Goal: Information Seeking & Learning: Learn about a topic

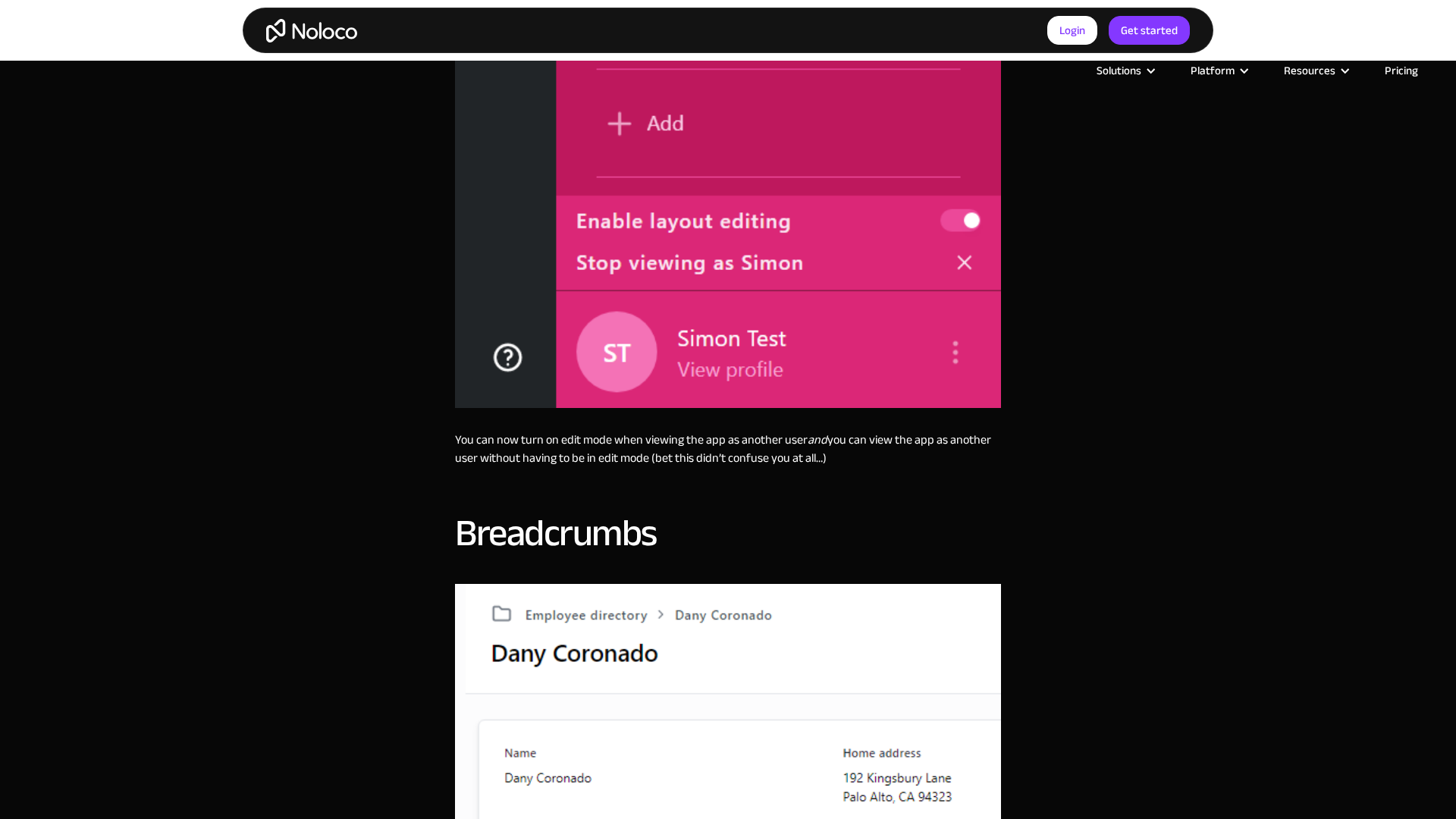
scroll to position [1371, 0]
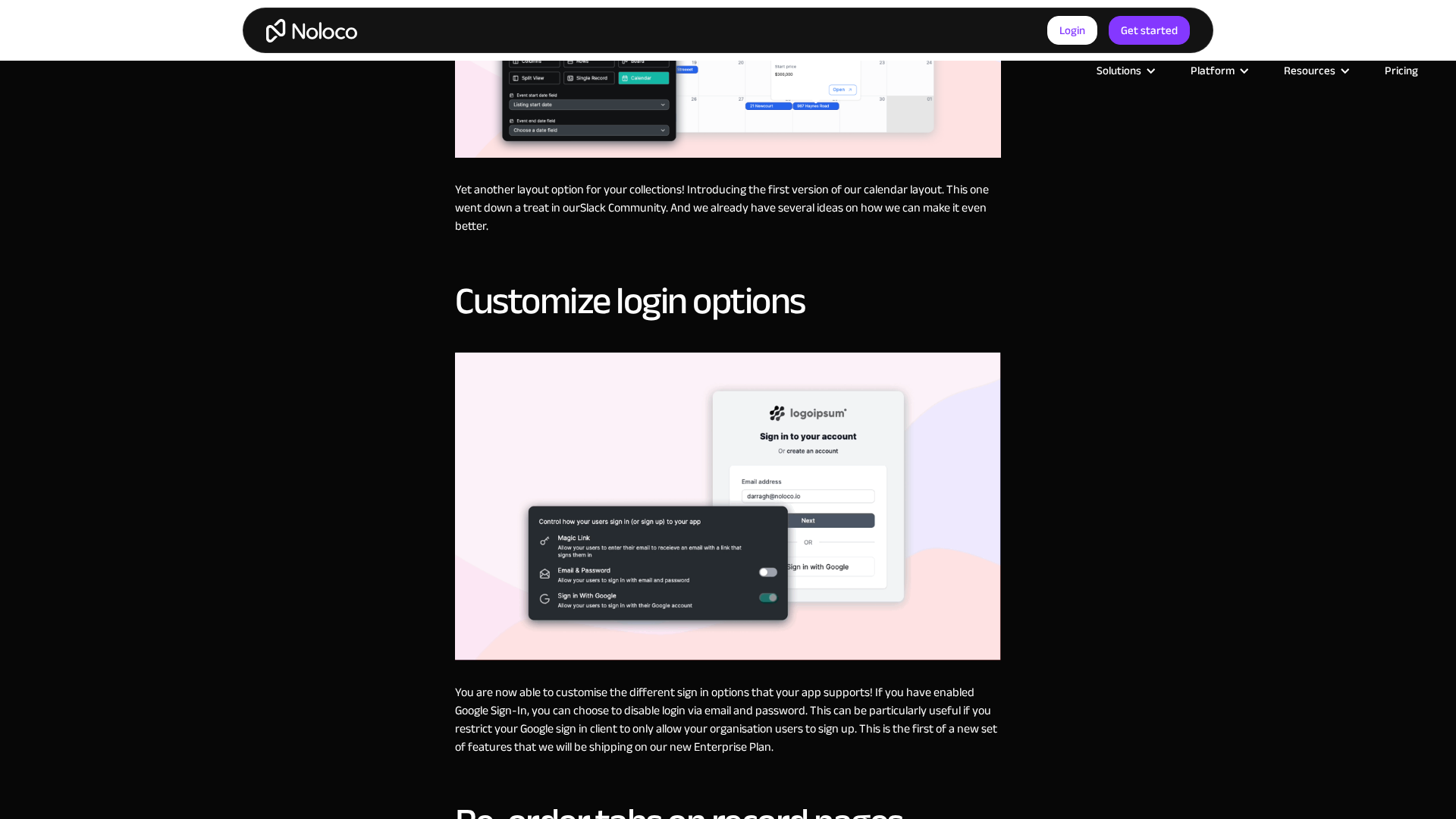
scroll to position [1371, 0]
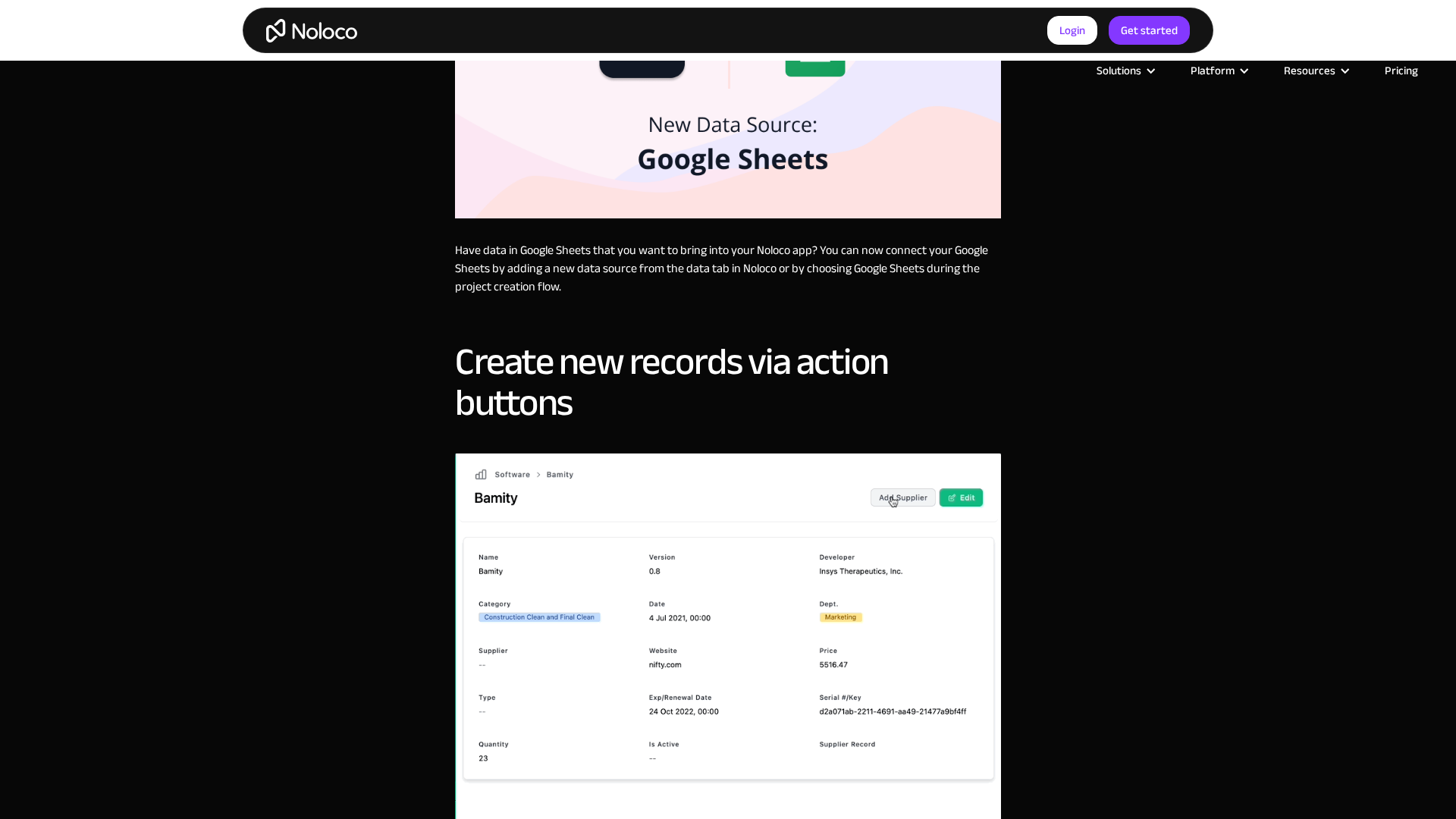
scroll to position [1371, 0]
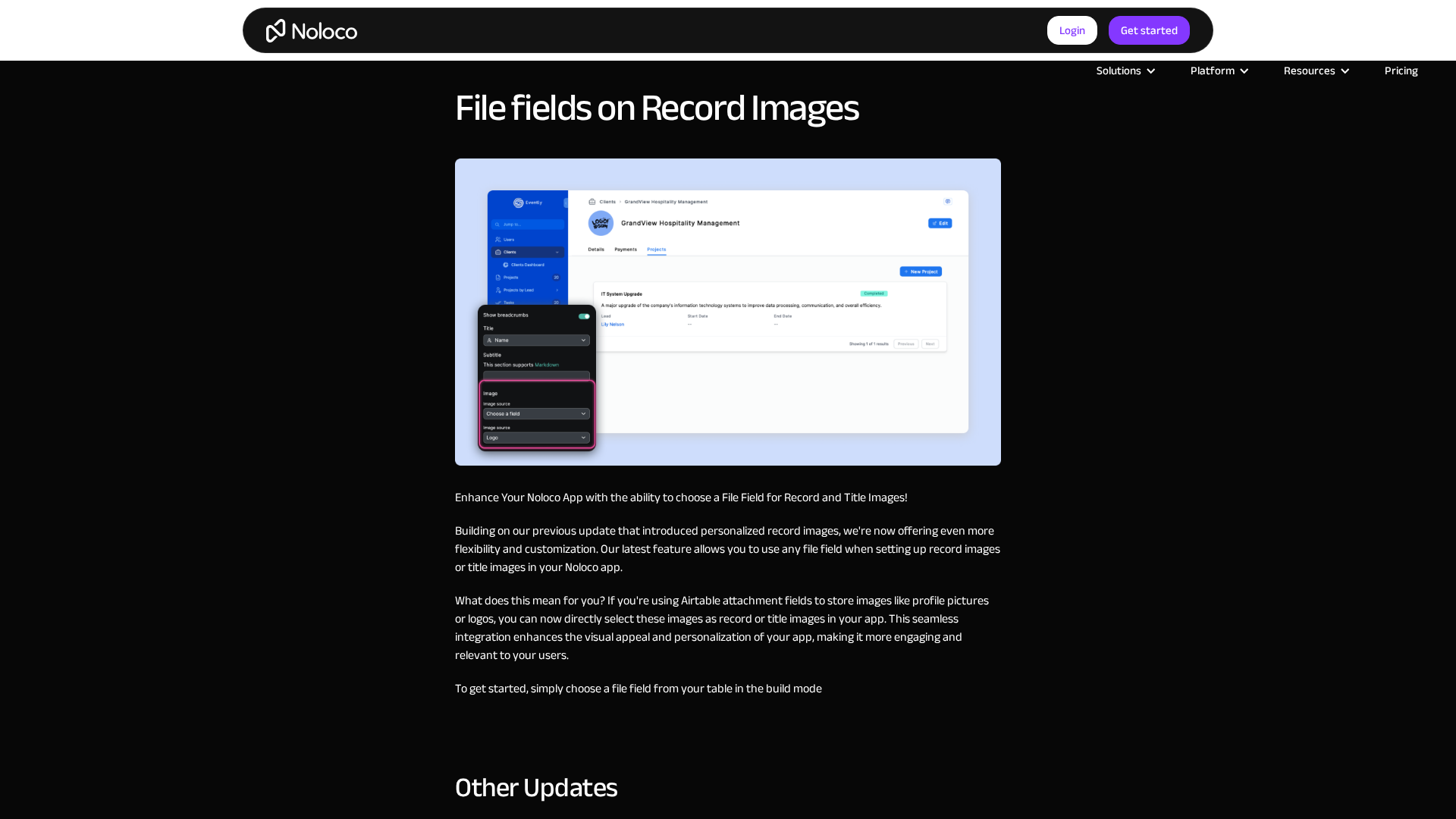
scroll to position [2095, 0]
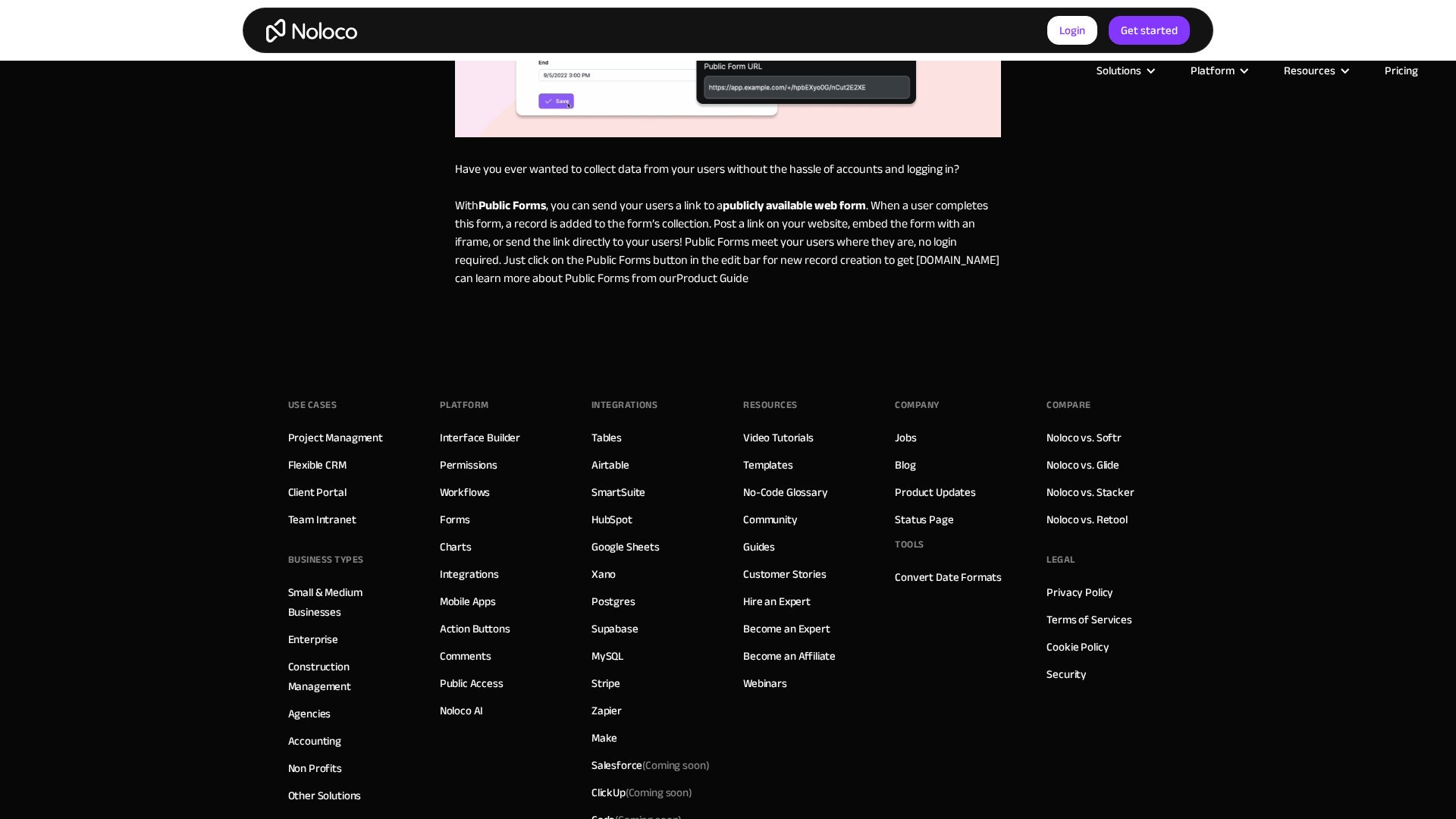
scroll to position [830, 0]
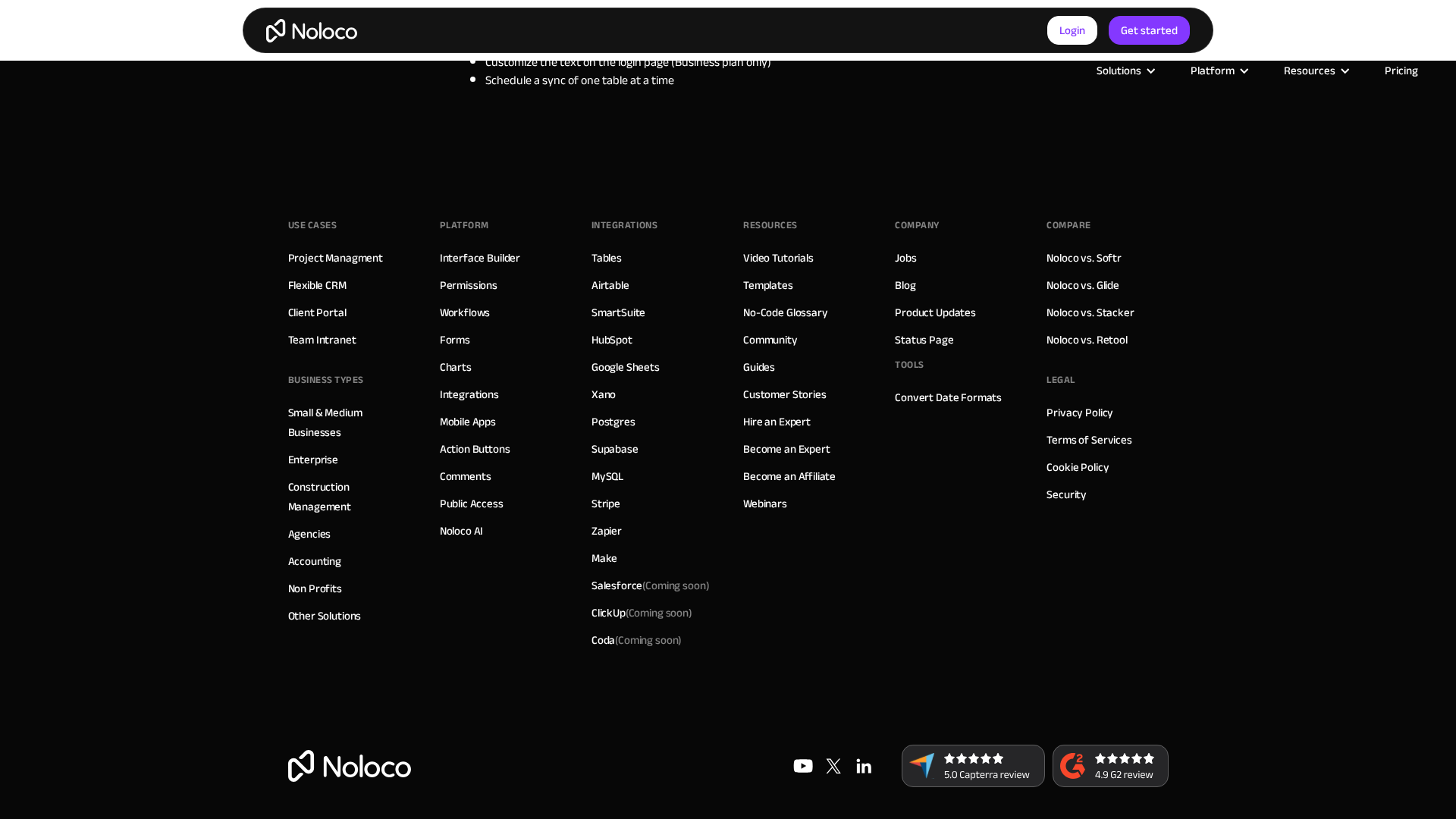
scroll to position [2018, 0]
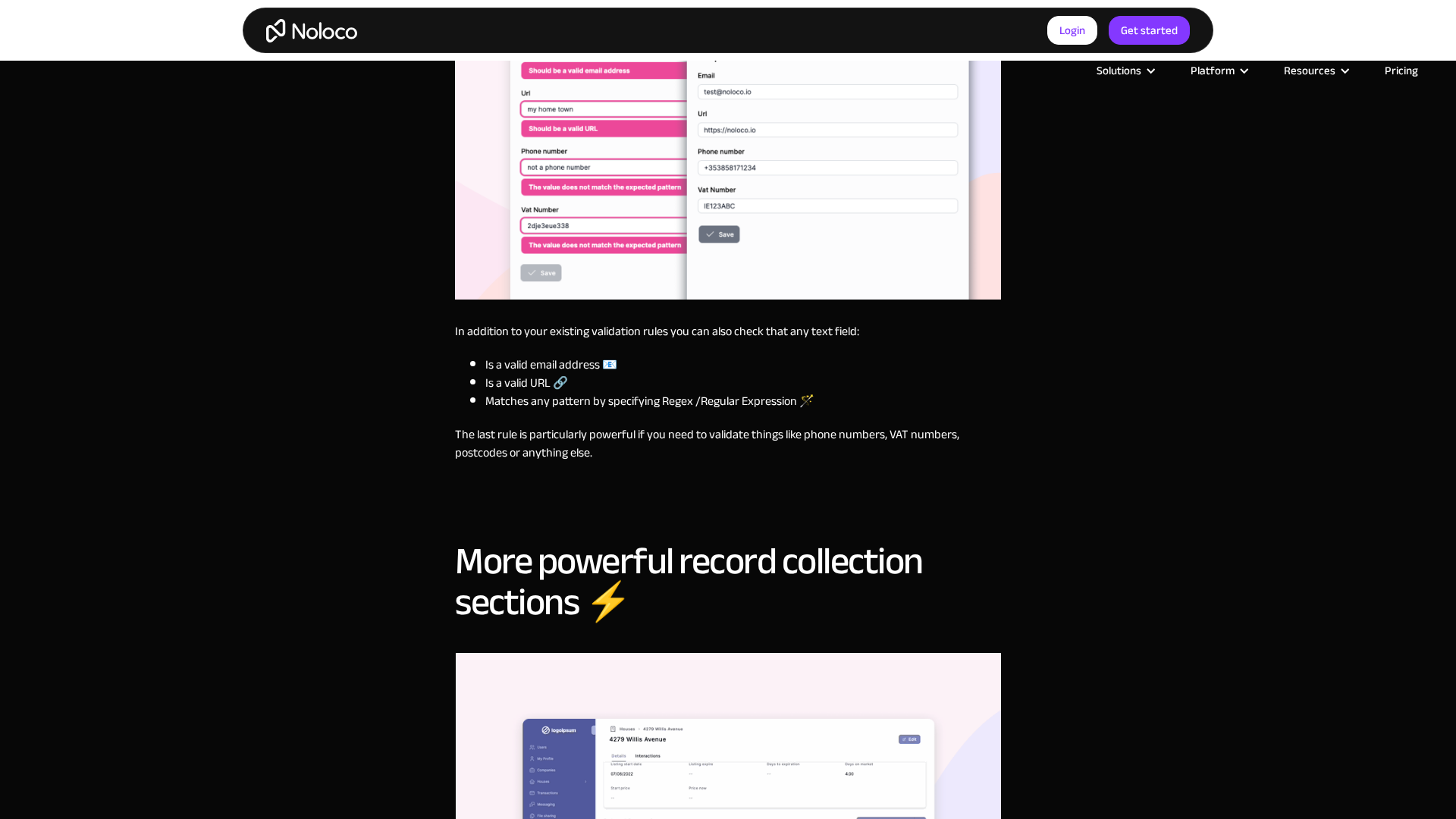
scroll to position [1371, 0]
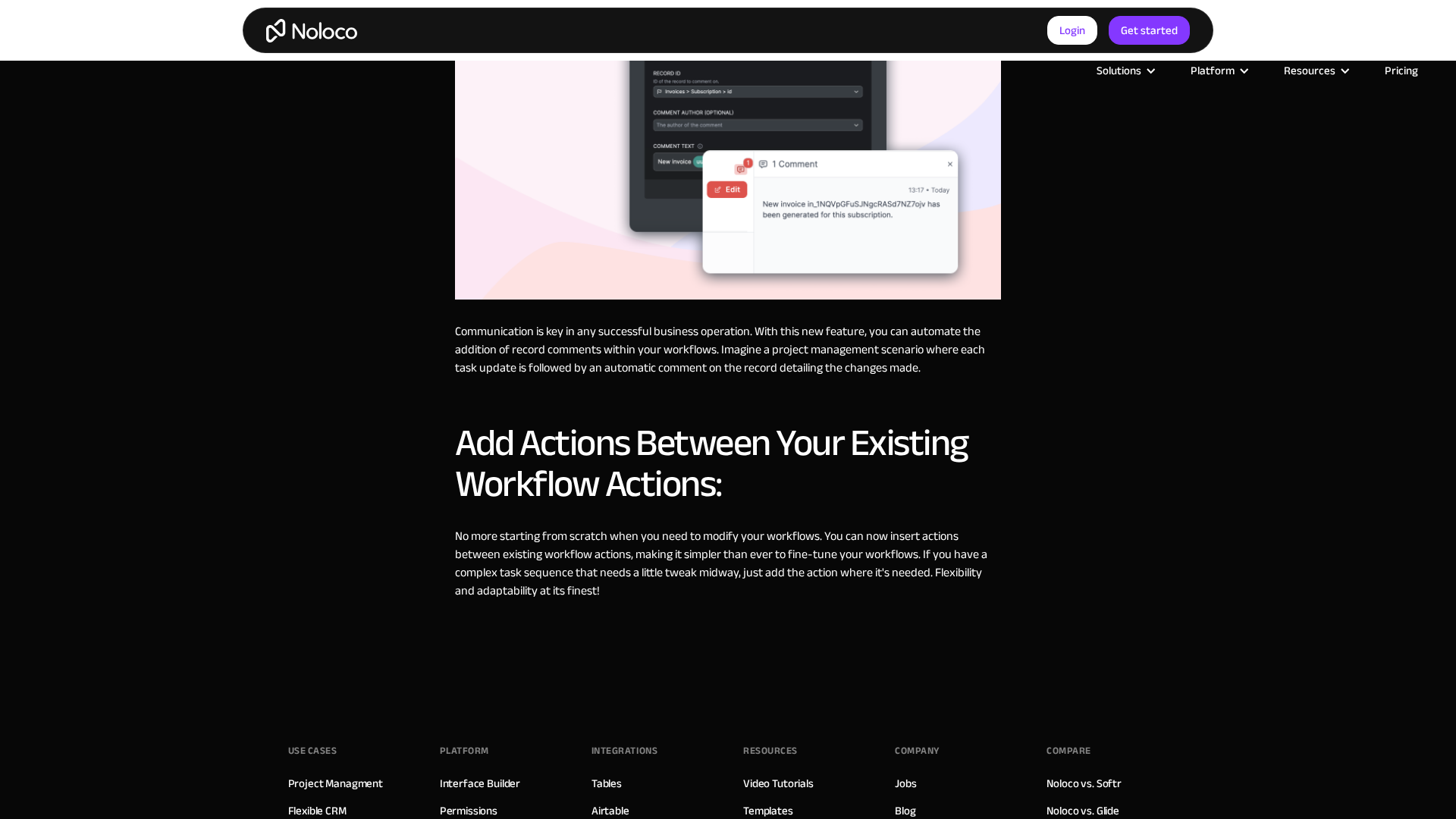
scroll to position [1892, 0]
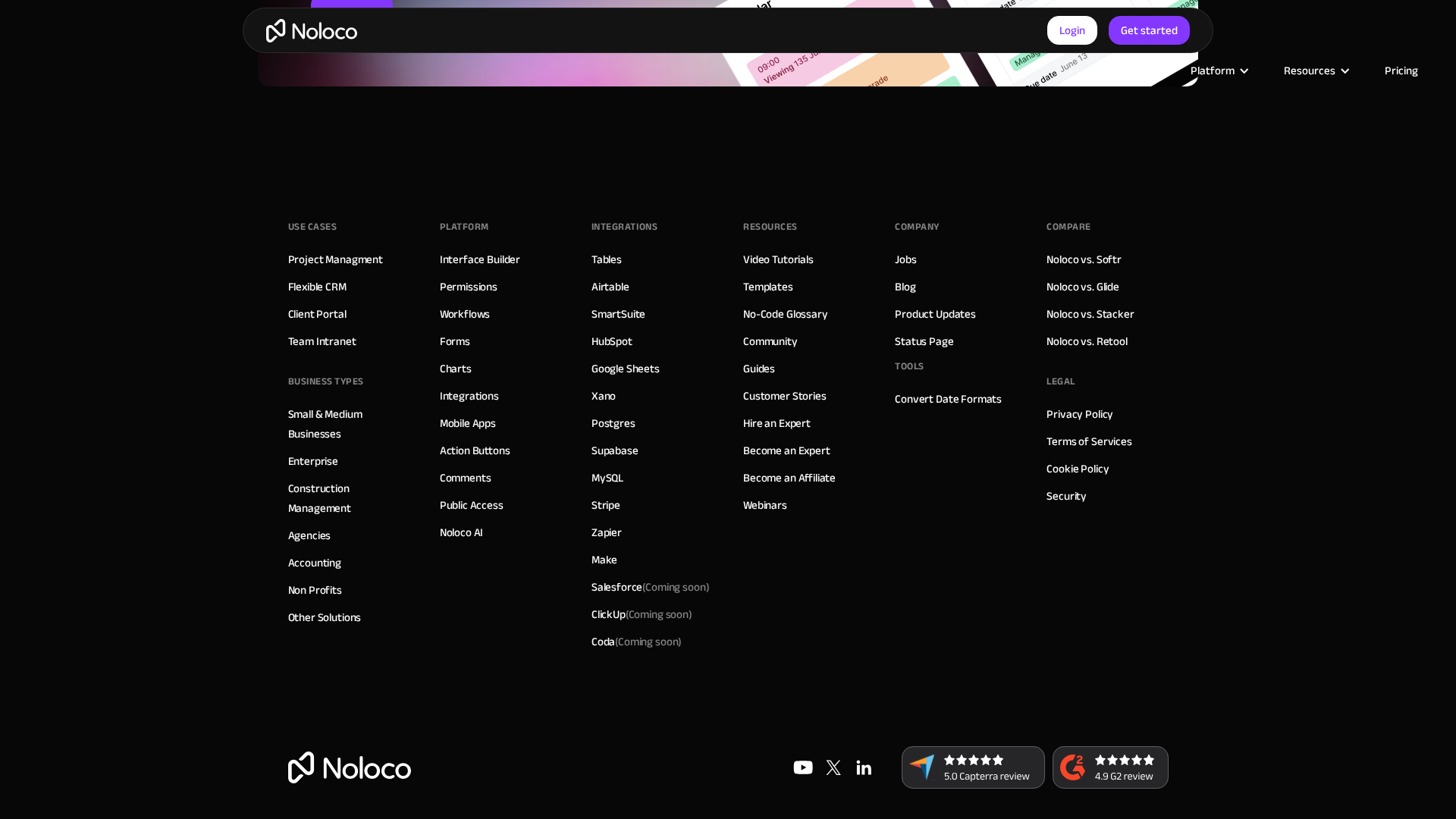
scroll to position [2802, 0]
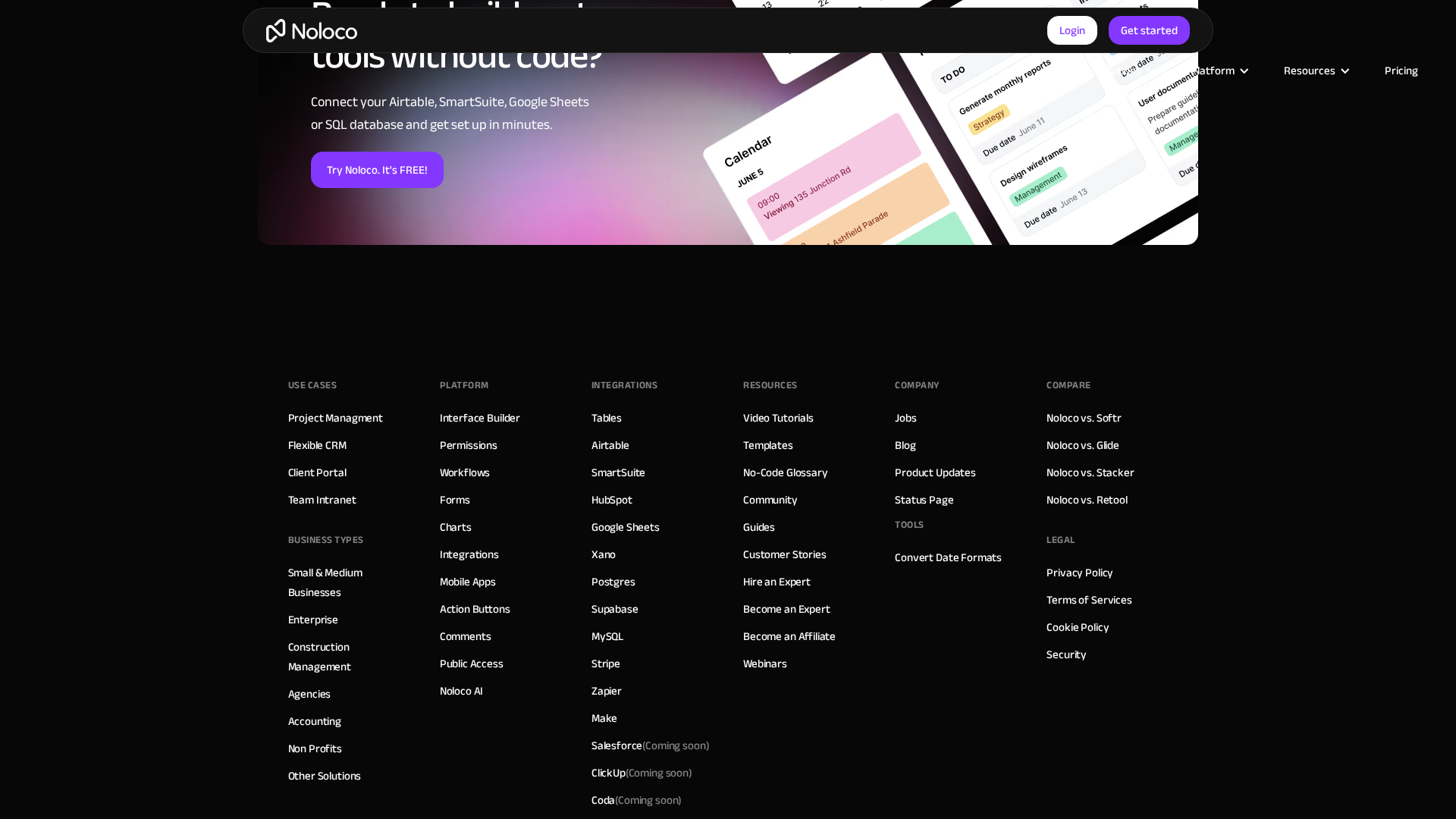
scroll to position [2270, 0]
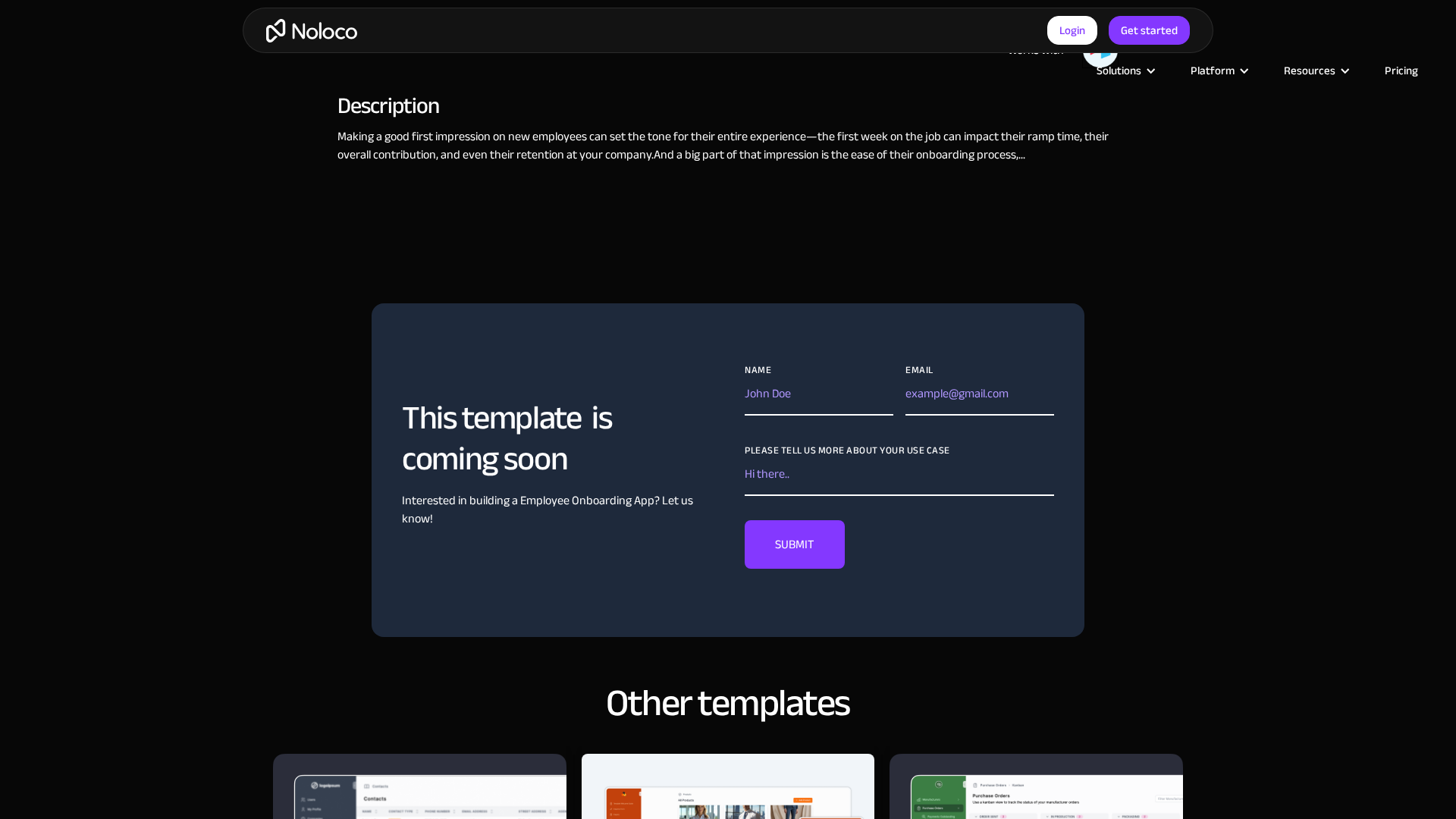
scroll to position [1371, 0]
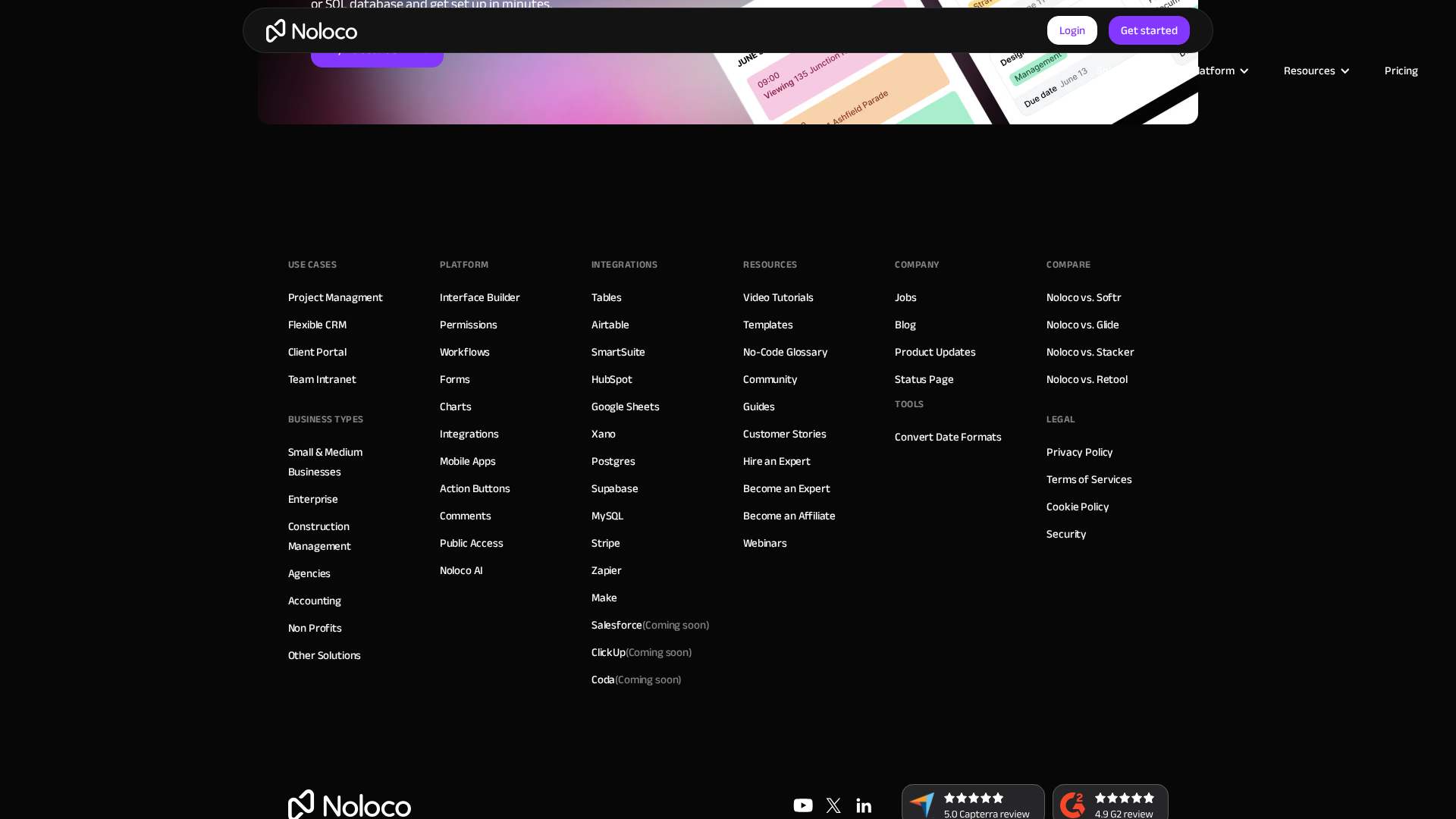
scroll to position [2143, 0]
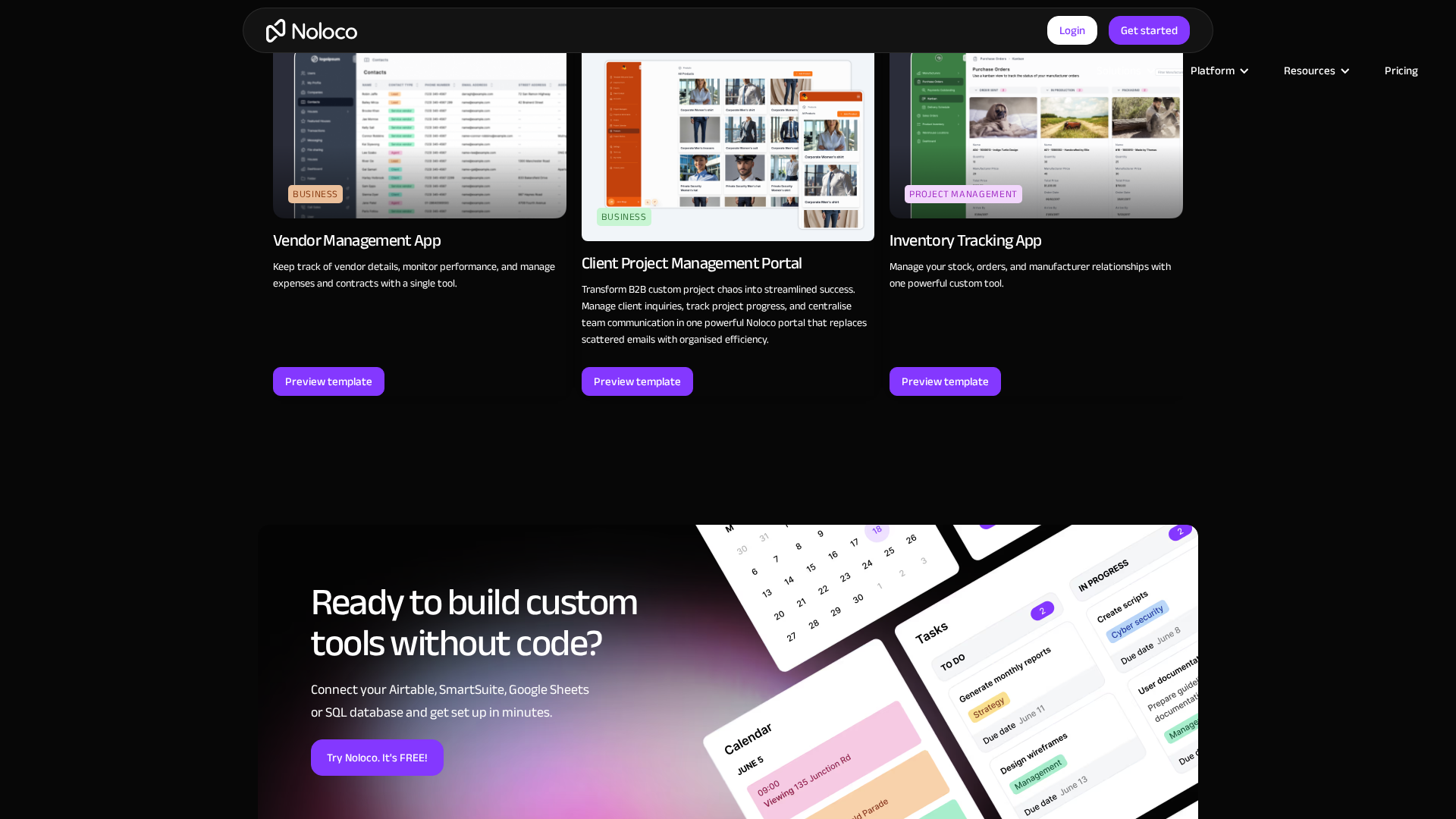
scroll to position [2098, 0]
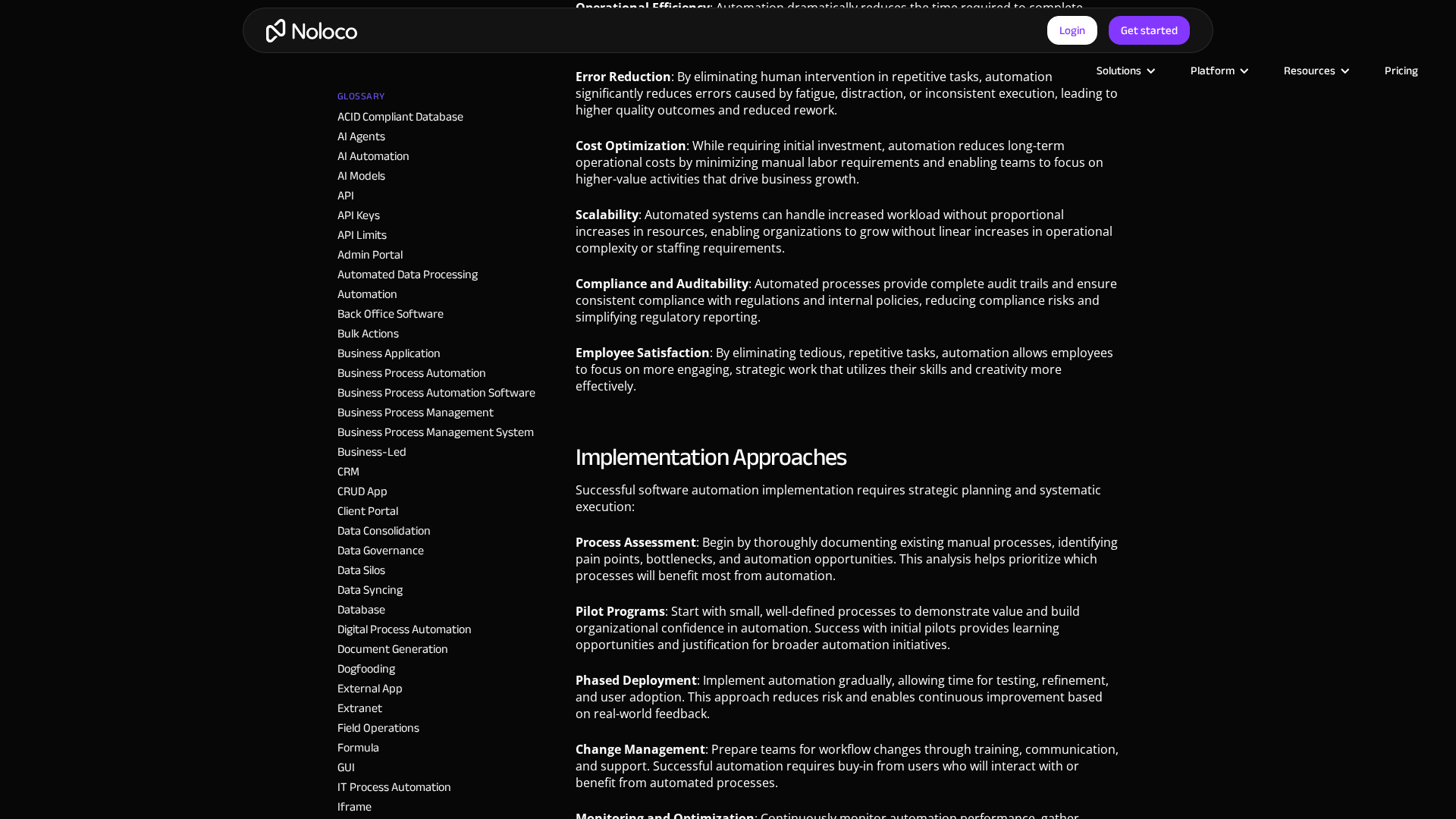
scroll to position [2822, 0]
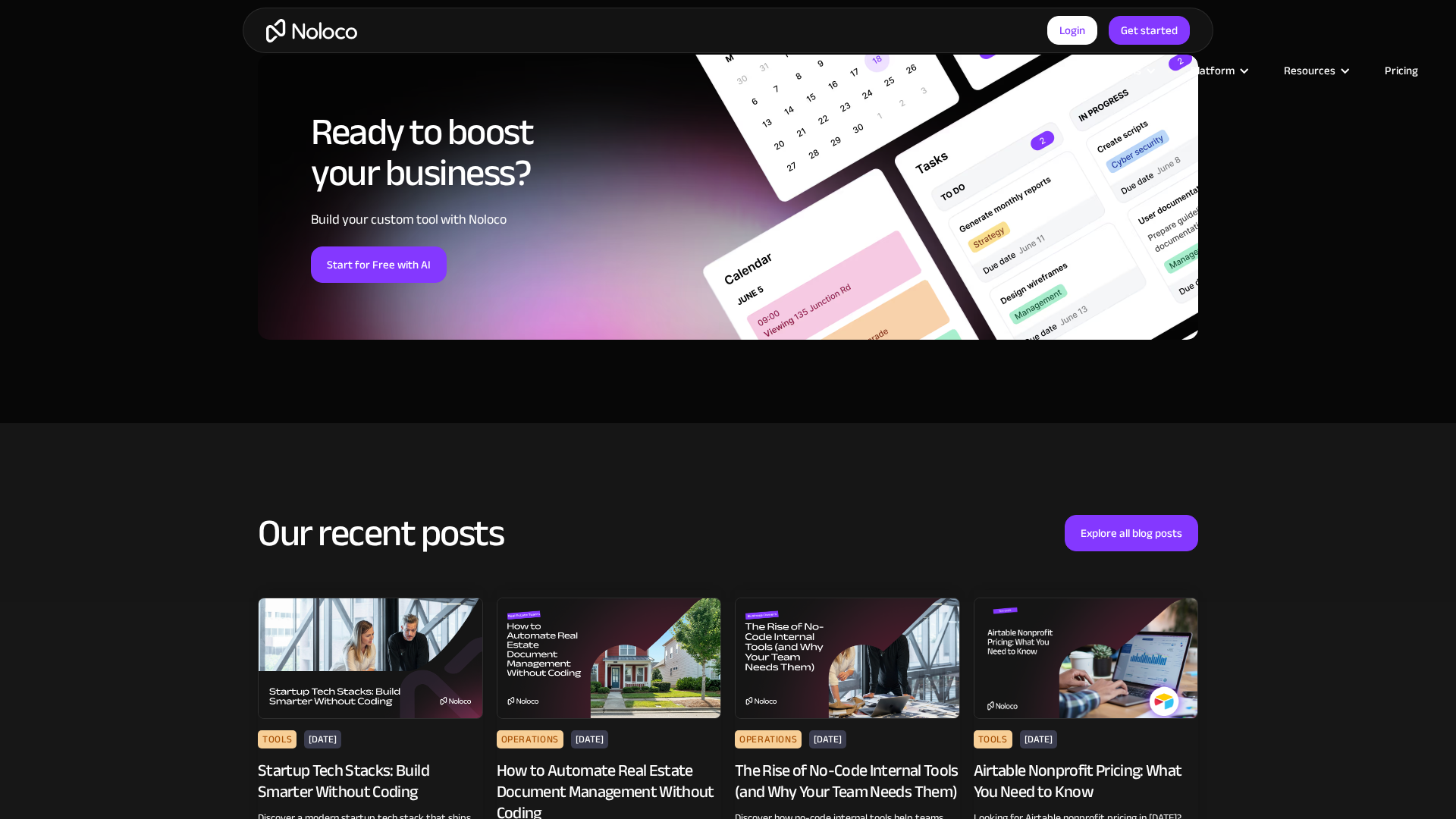
scroll to position [2822, 0]
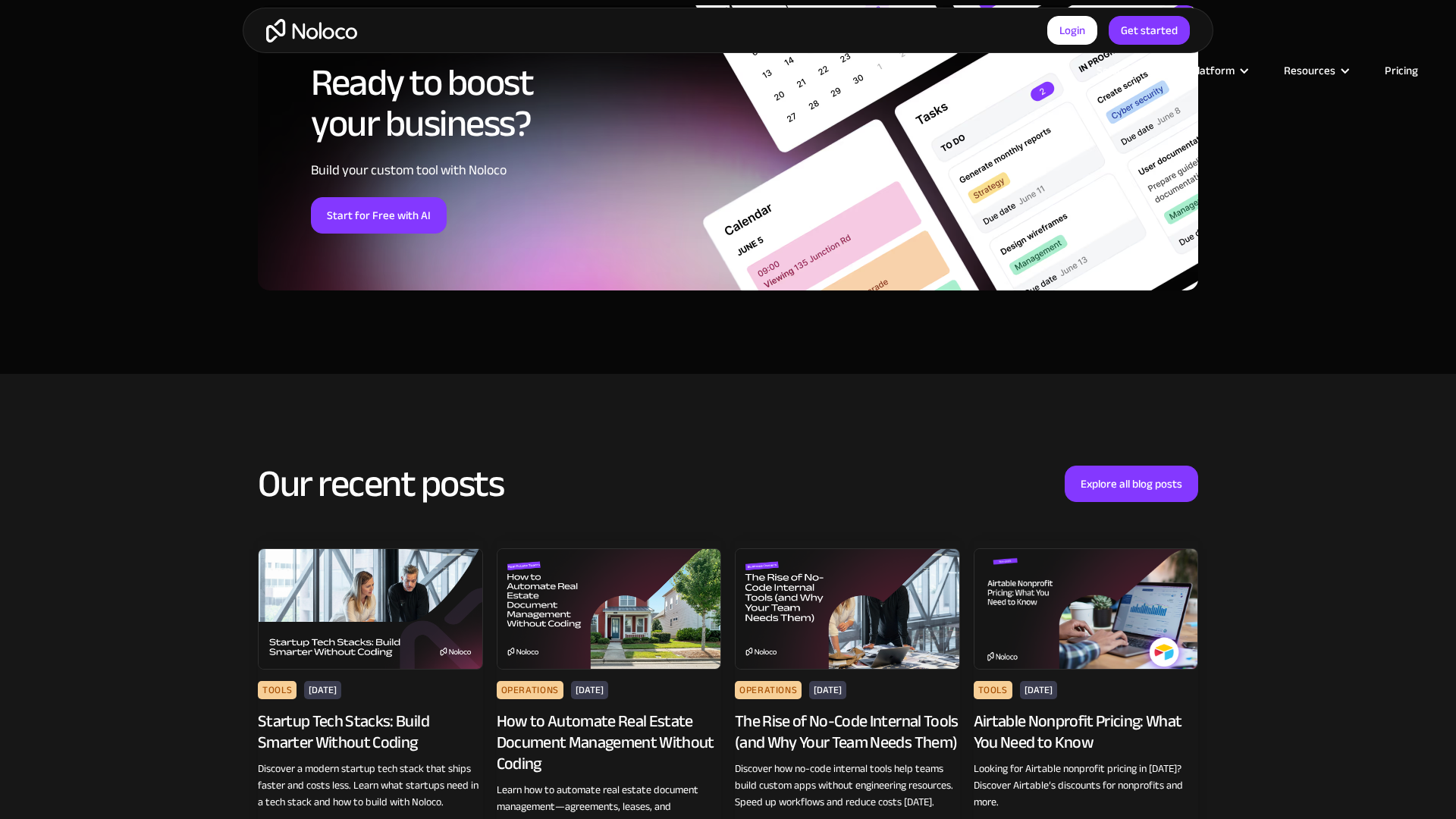
scroll to position [2822, 0]
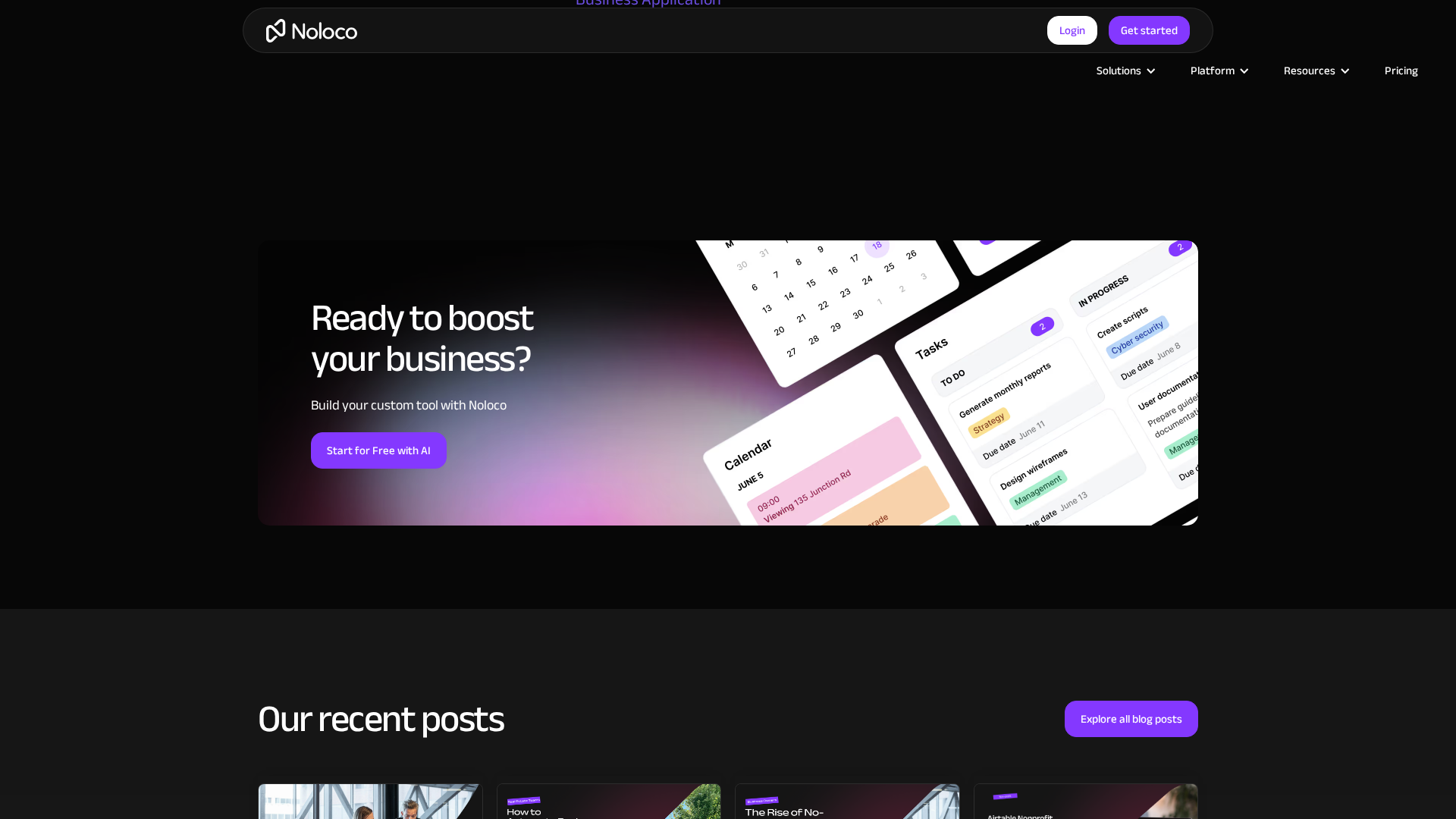
scroll to position [2822, 0]
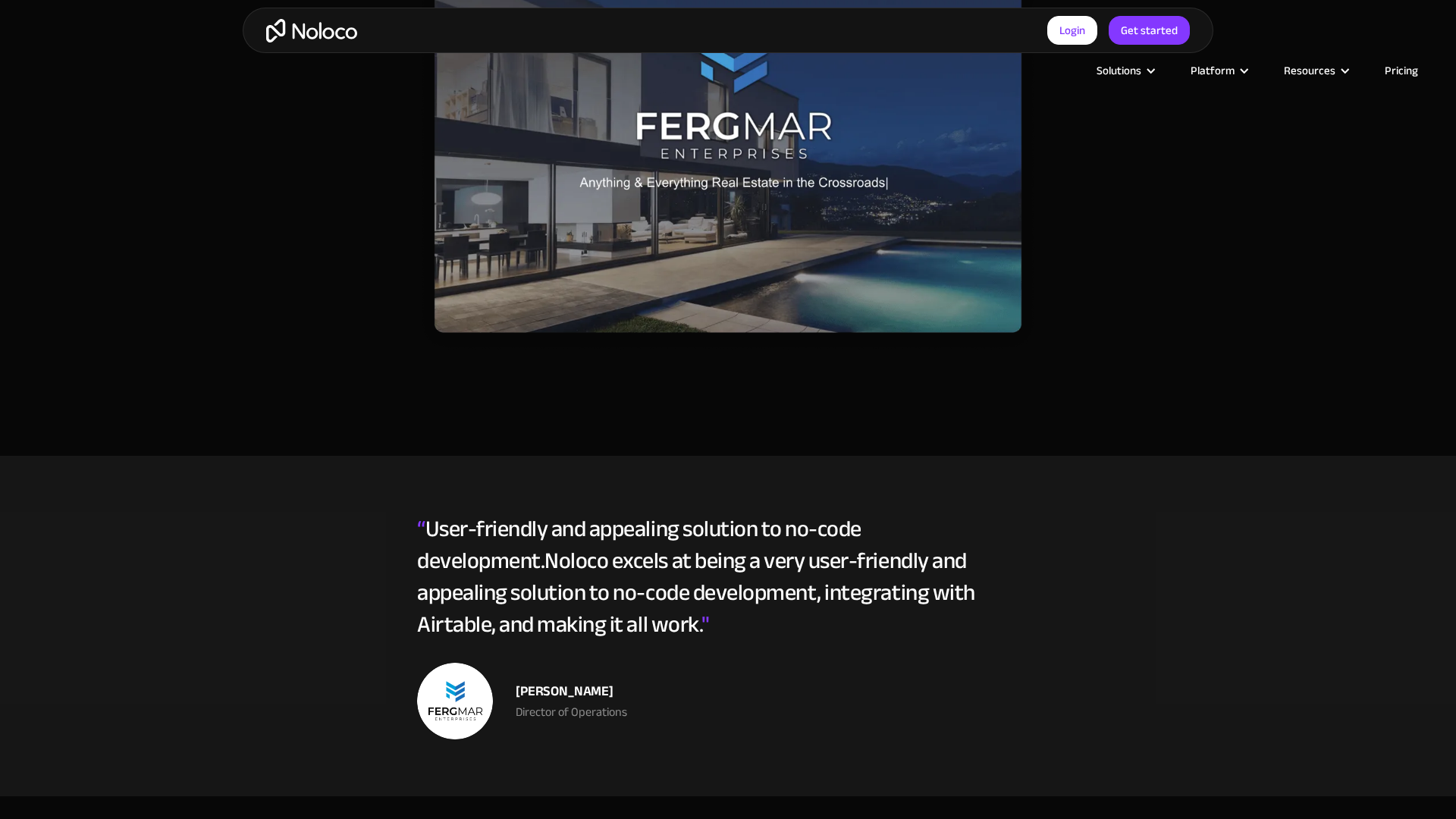
scroll to position [1371, 0]
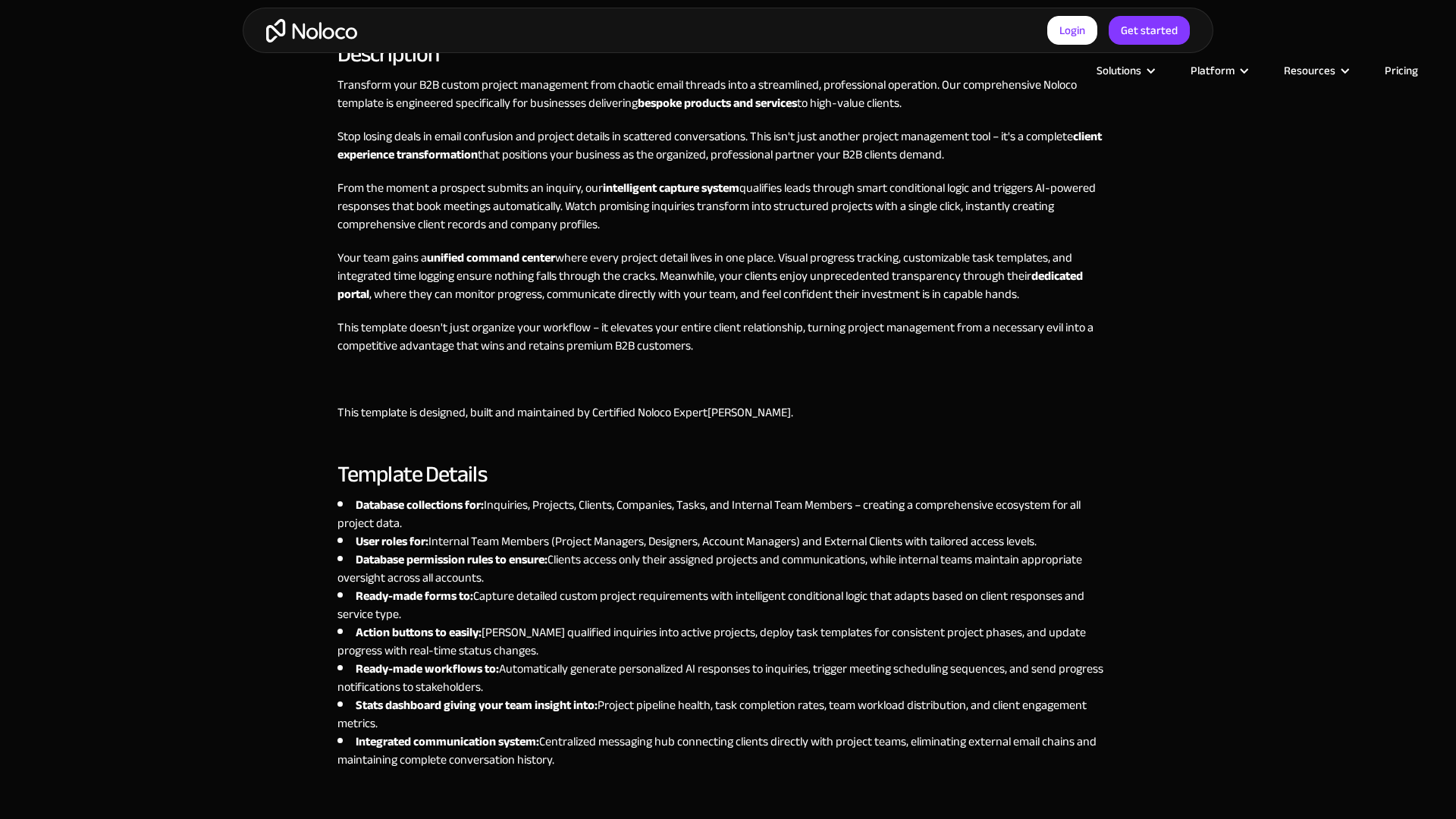
scroll to position [1371, 0]
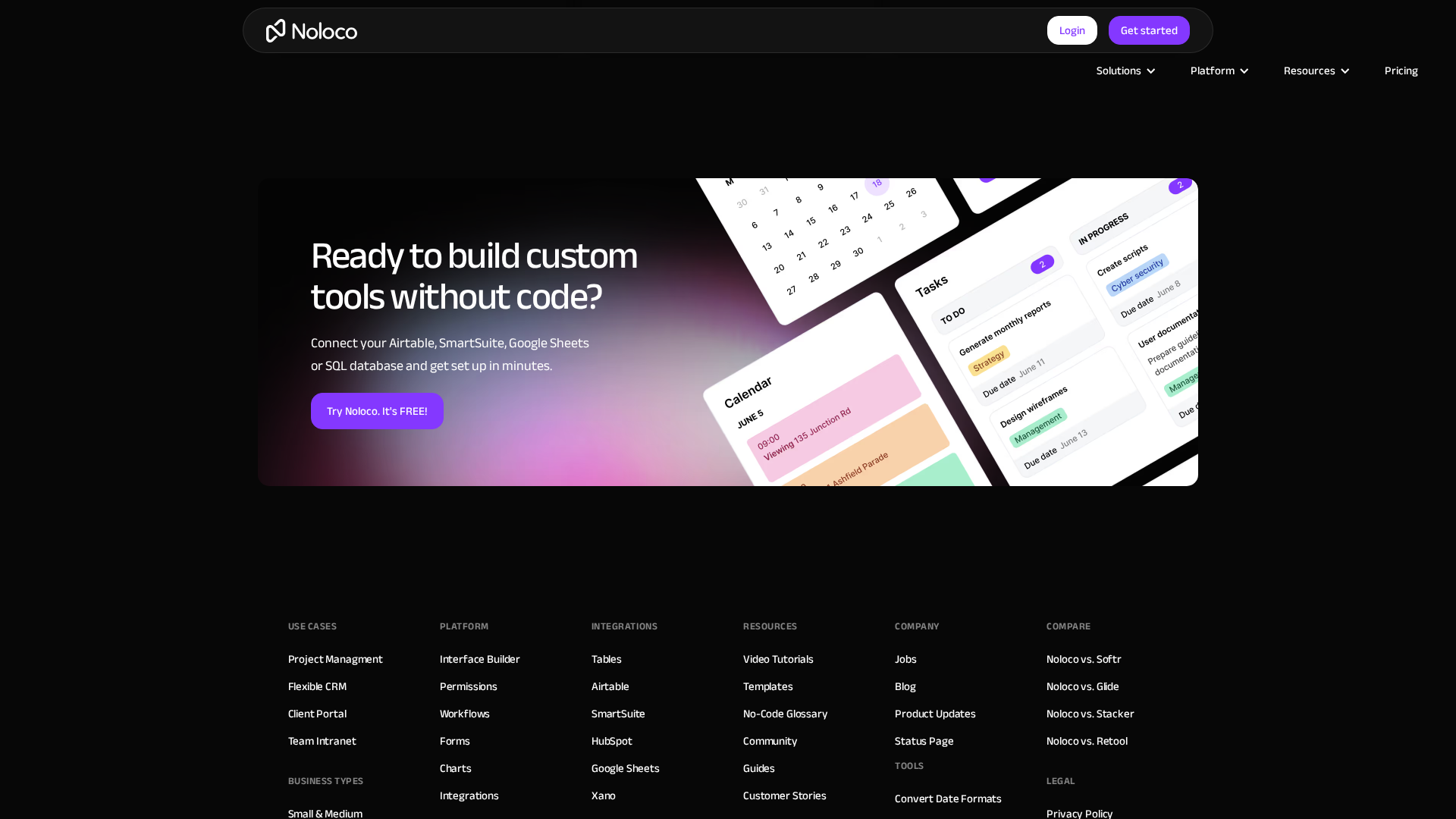
scroll to position [2098, 0]
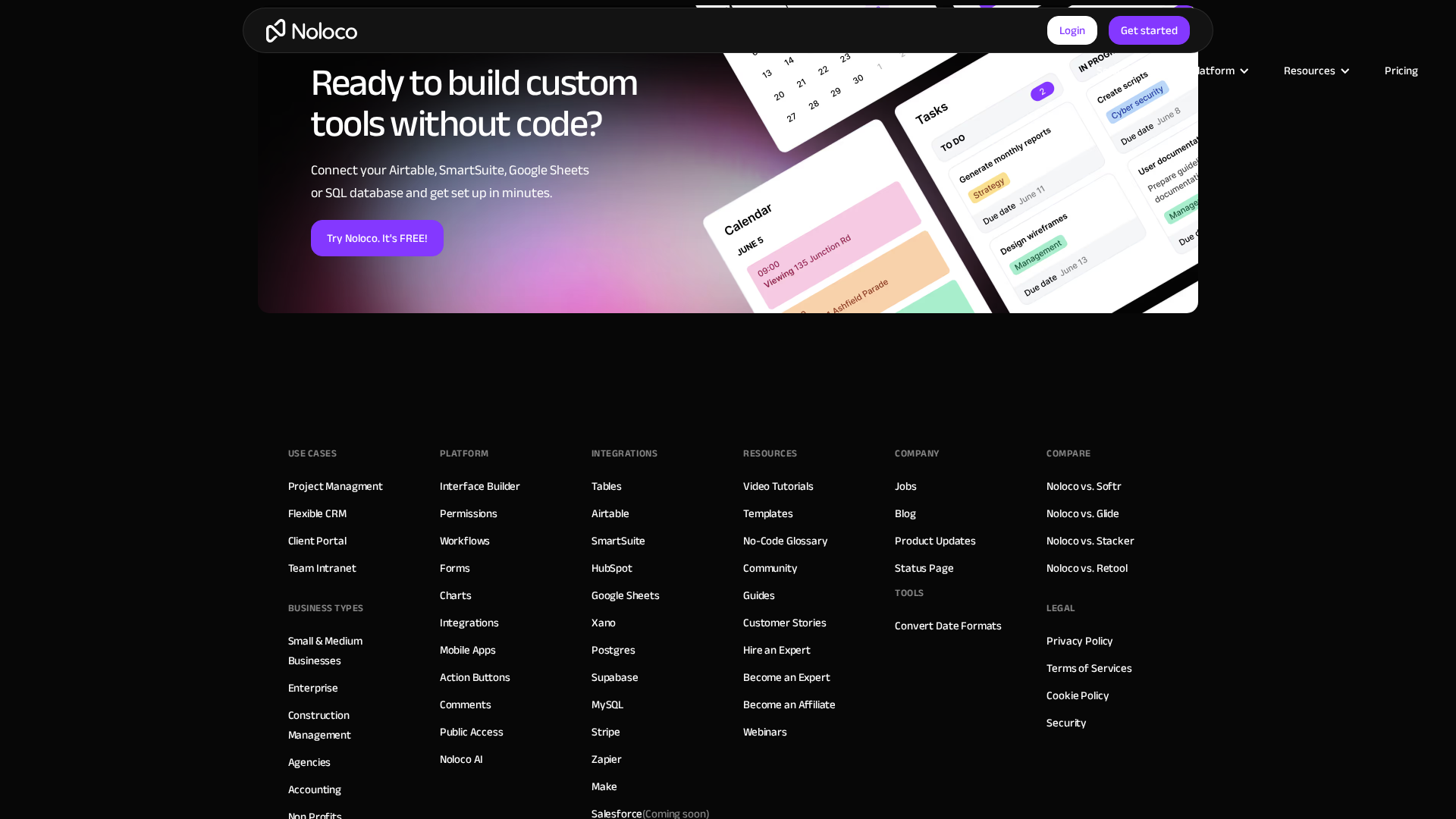
scroll to position [2322, 0]
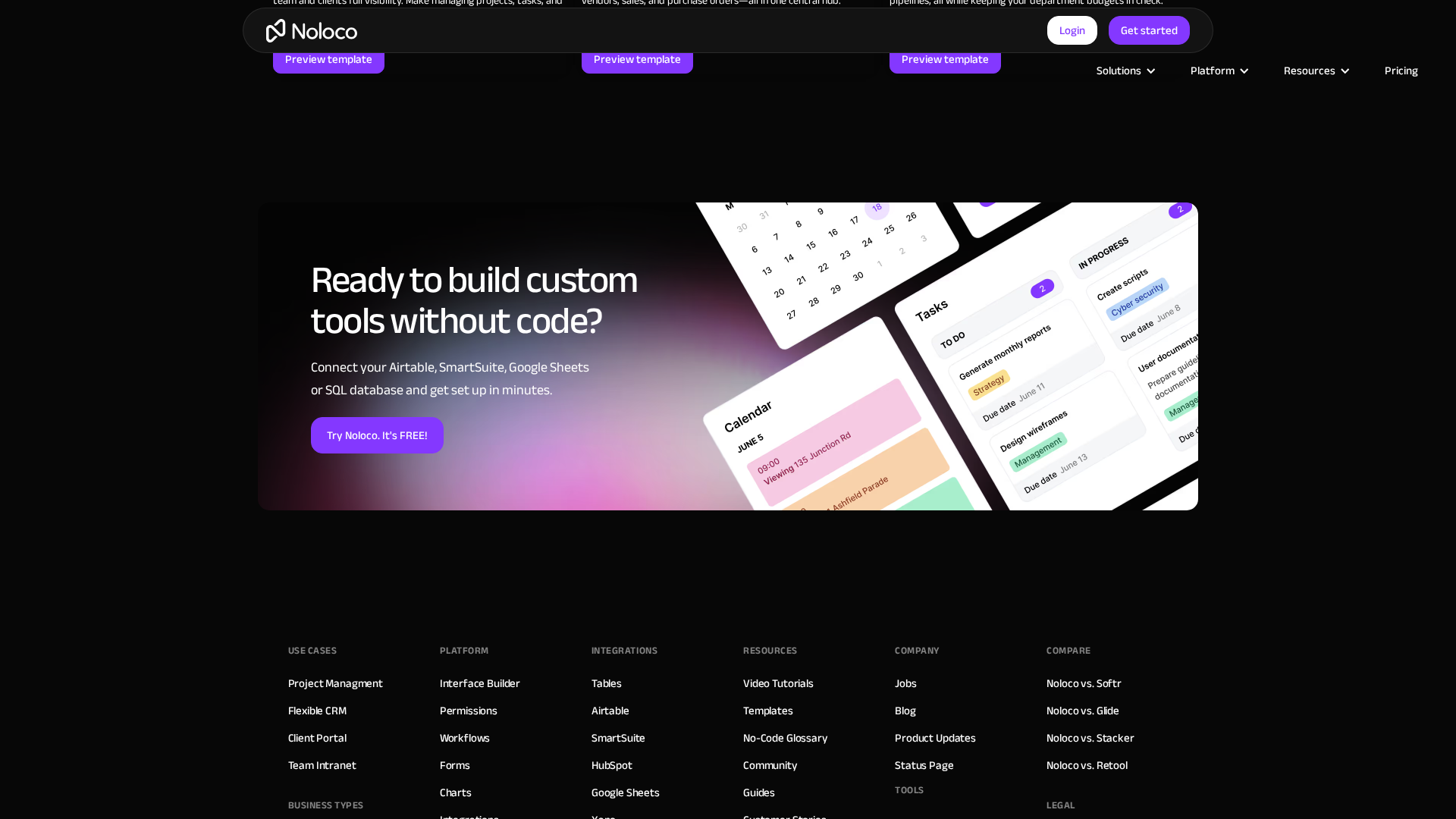
scroll to position [2532, 0]
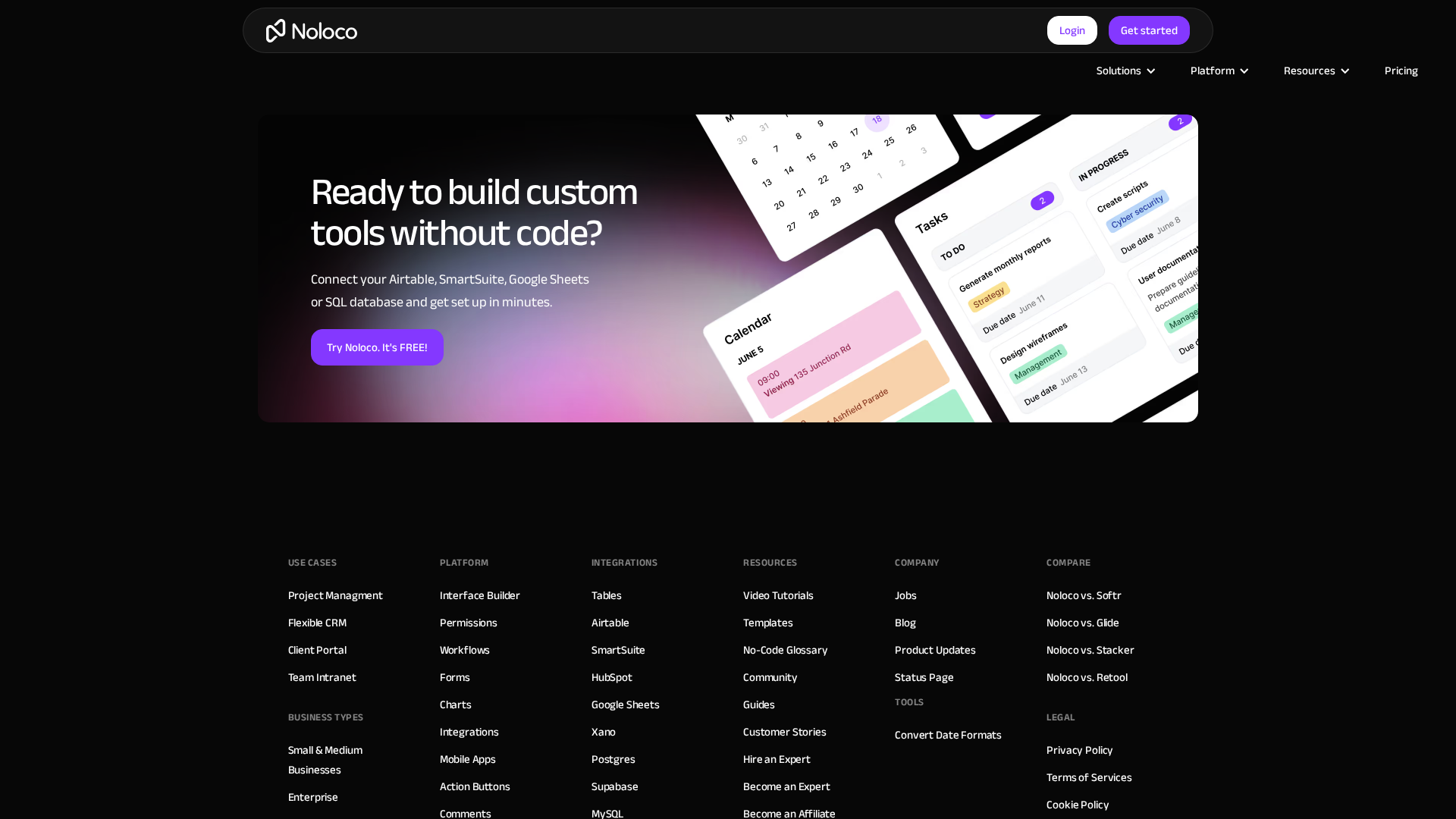
scroll to position [2437, 0]
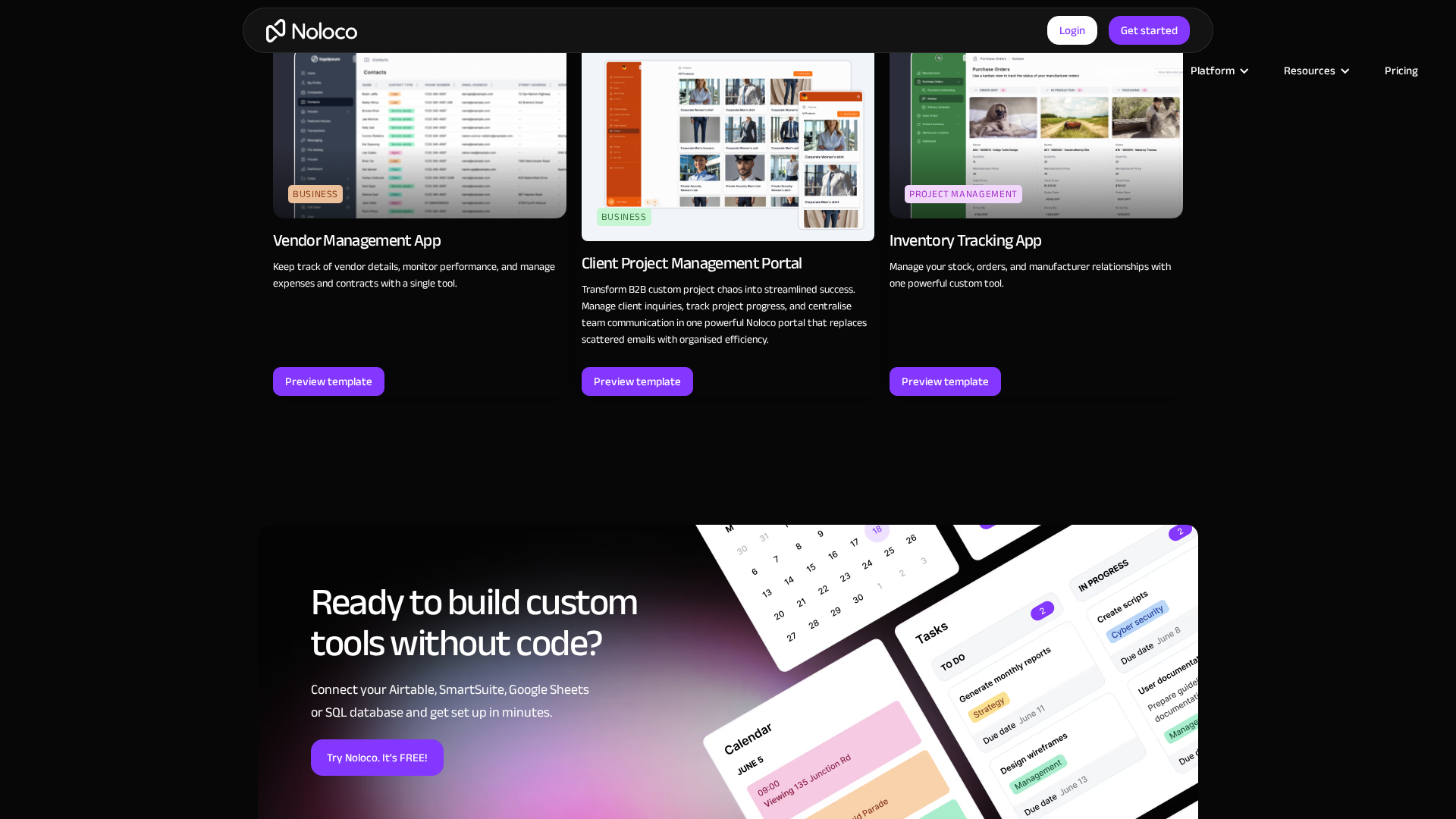
scroll to position [2098, 0]
